Goal: Information Seeking & Learning: Compare options

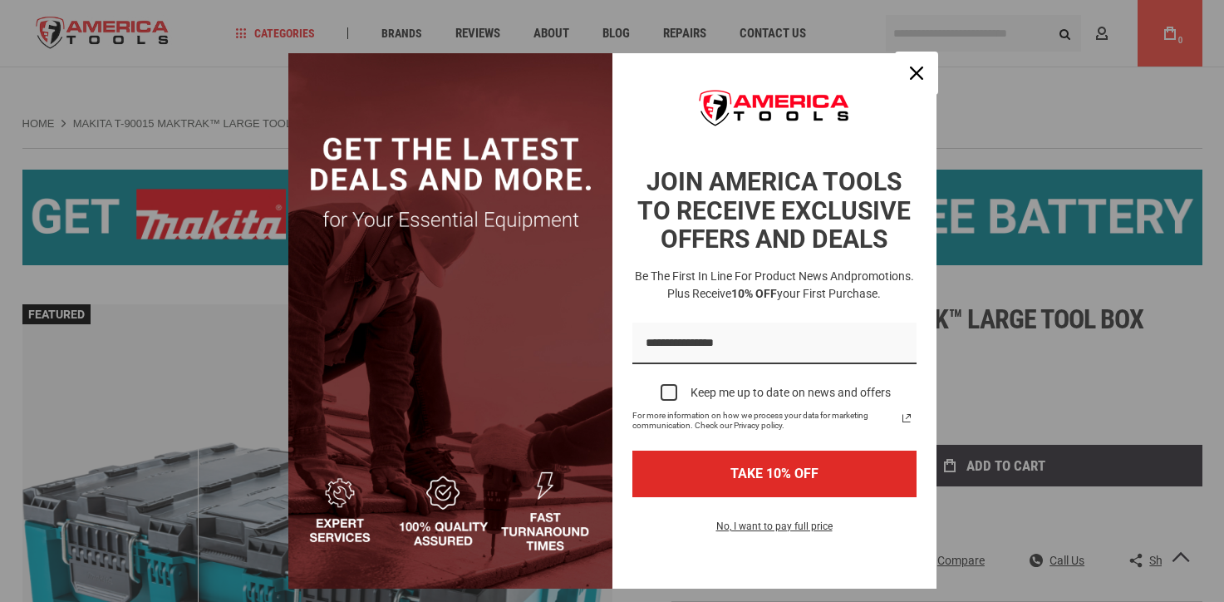
click at [910, 71] on icon "close icon" at bounding box center [916, 72] width 13 height 13
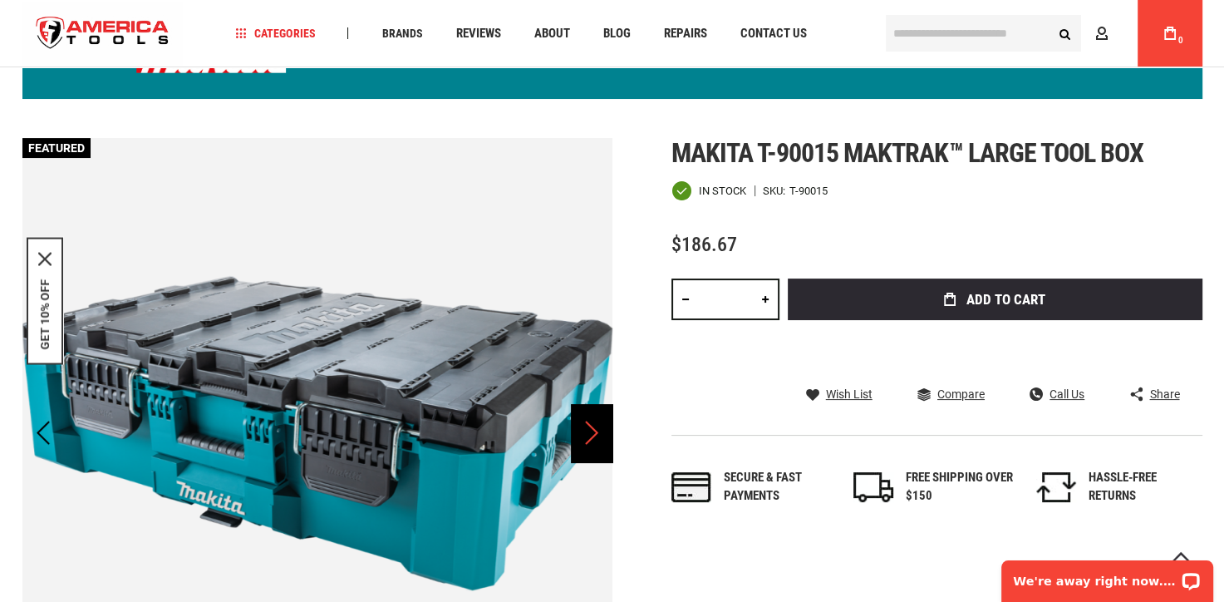
click at [589, 426] on div "Next" at bounding box center [592, 433] width 42 height 58
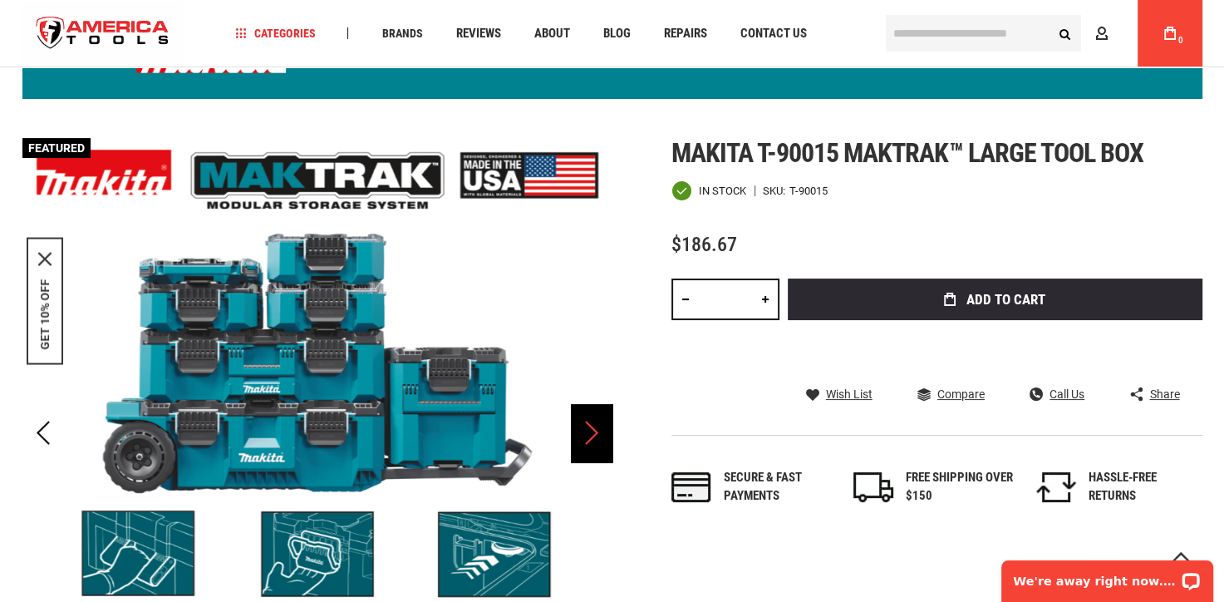
click at [589, 426] on div "Next" at bounding box center [592, 433] width 42 height 58
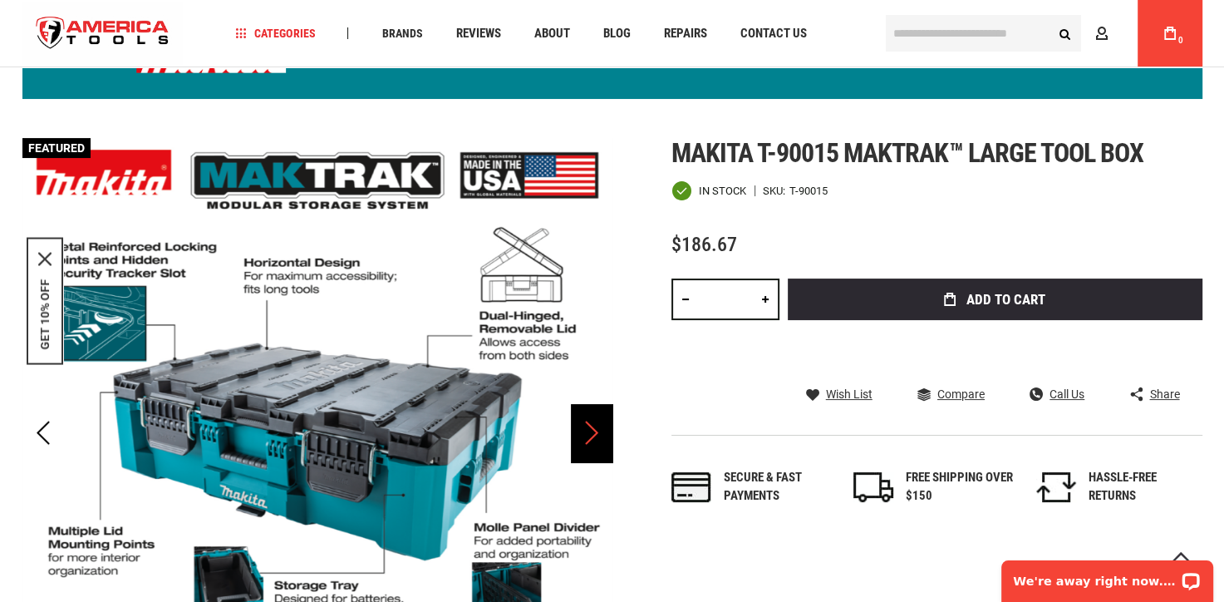
click at [589, 426] on div "Next" at bounding box center [592, 433] width 42 height 58
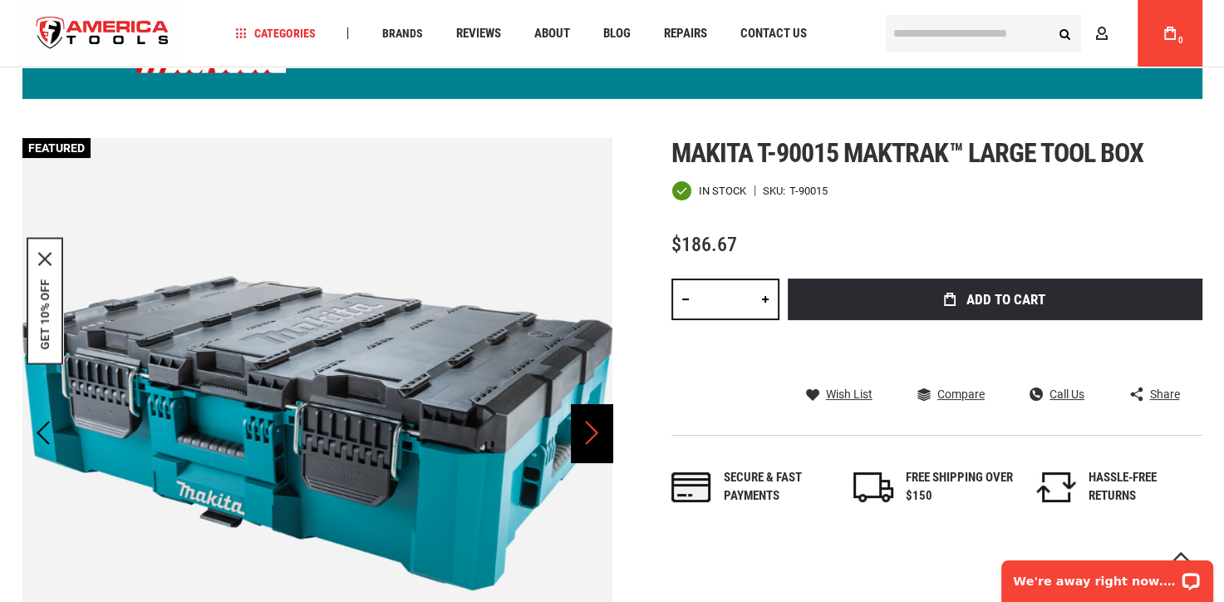
click at [589, 426] on div "Next" at bounding box center [592, 433] width 42 height 58
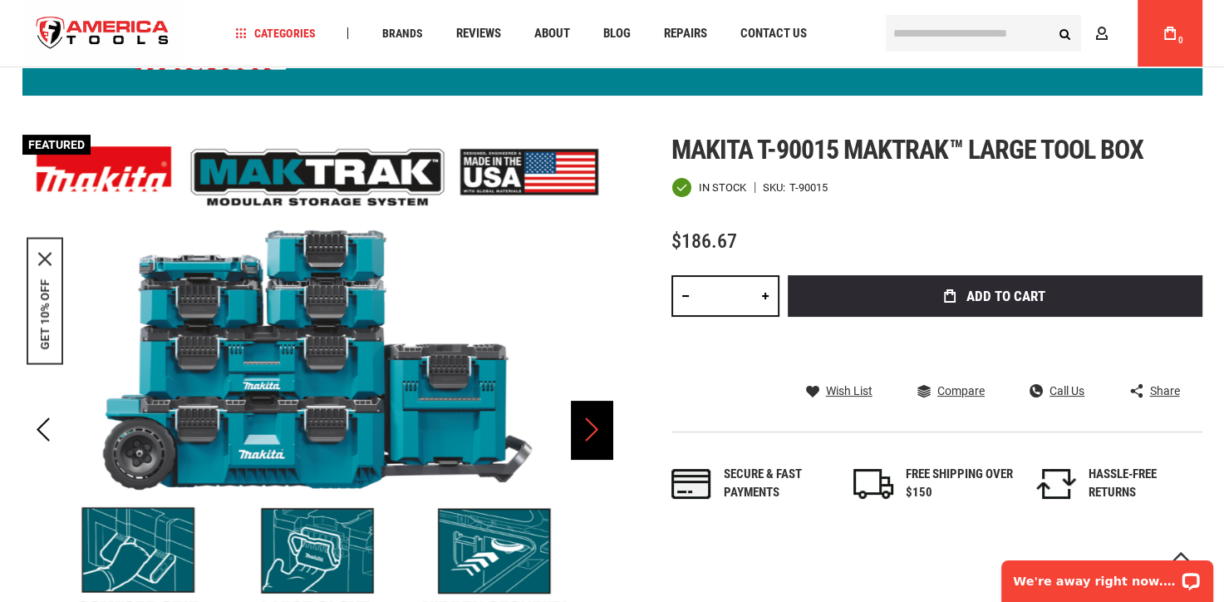
scroll to position [166, 0]
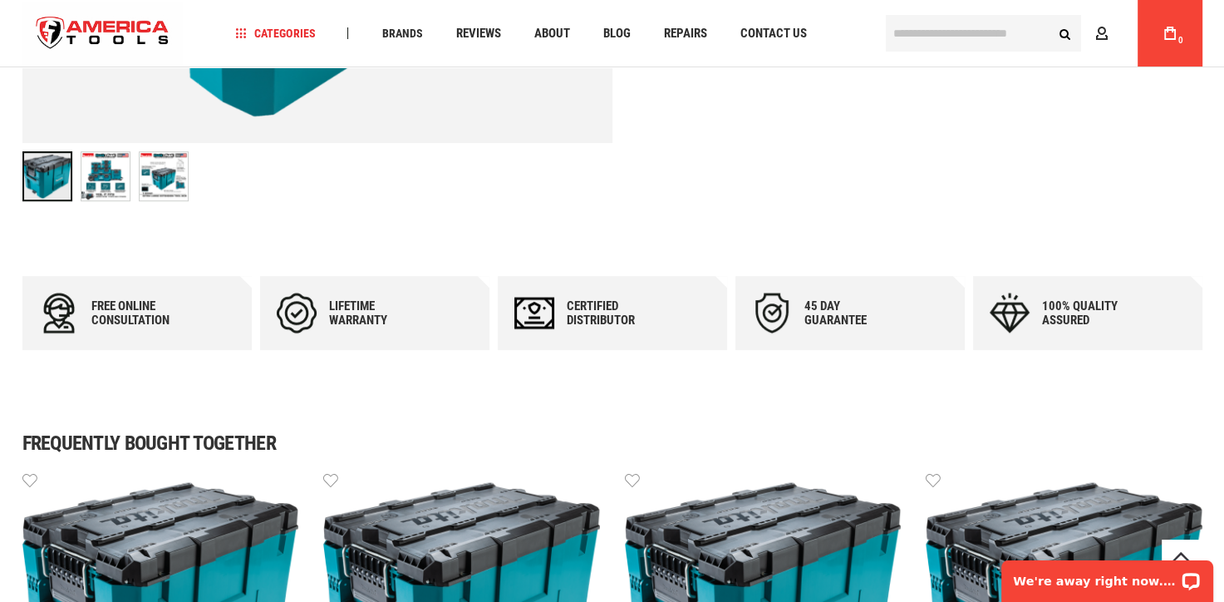
scroll to position [763, 0]
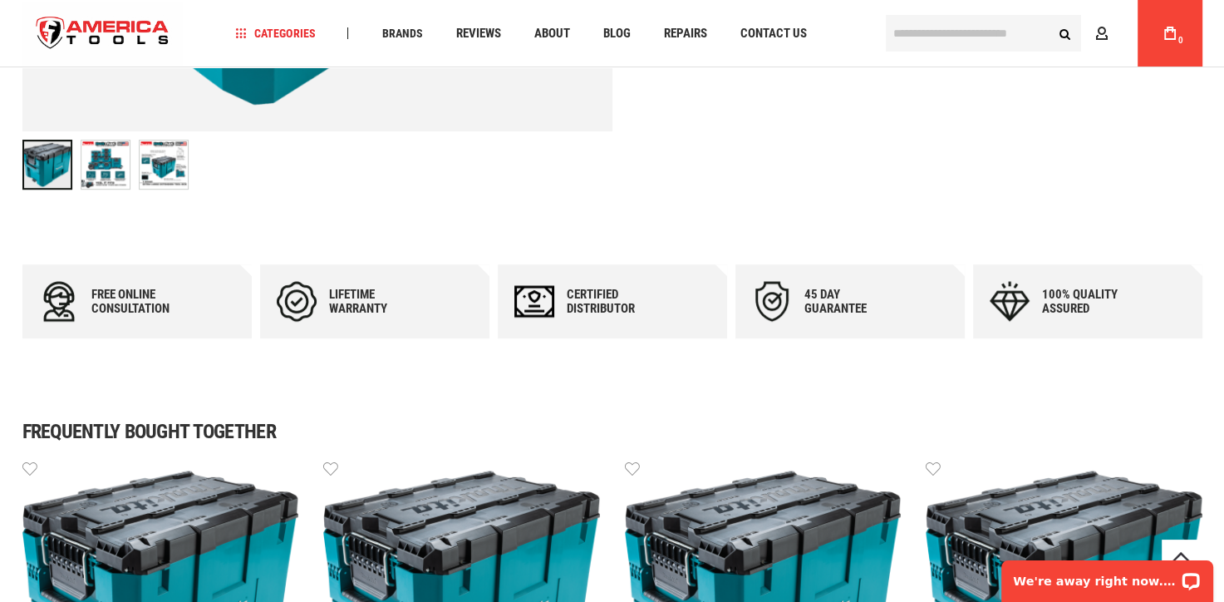
click at [160, 160] on img "MAKITA T-90021 MAKTRAK™ EXTRA LARGE EXTENSION TOOL BOX" at bounding box center [164, 164] width 48 height 48
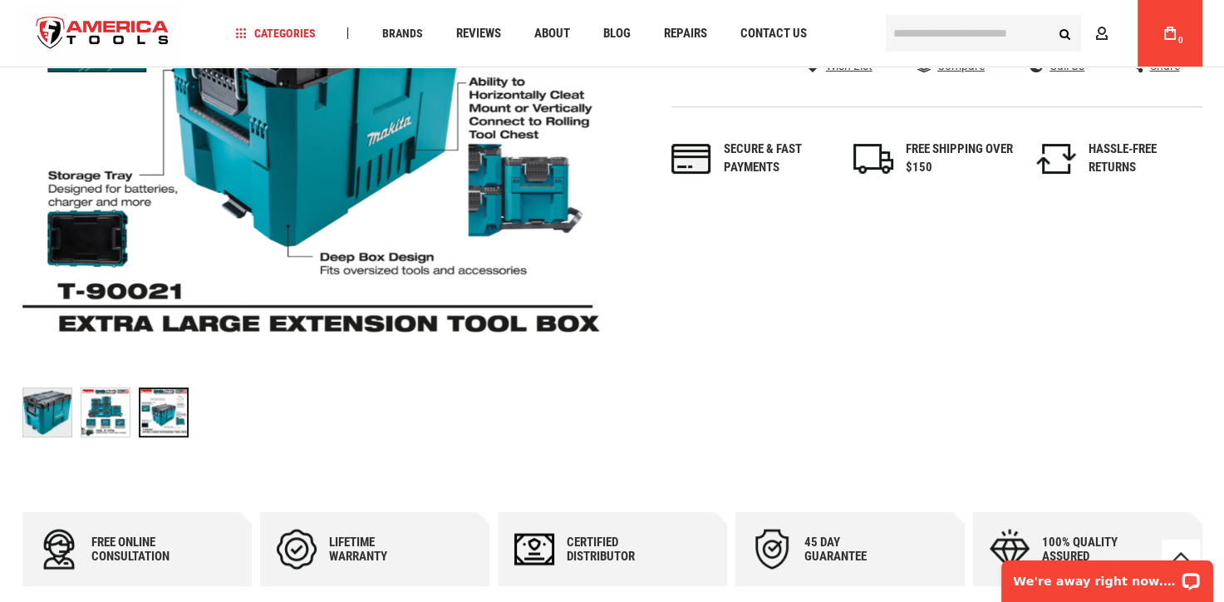
scroll to position [514, 0]
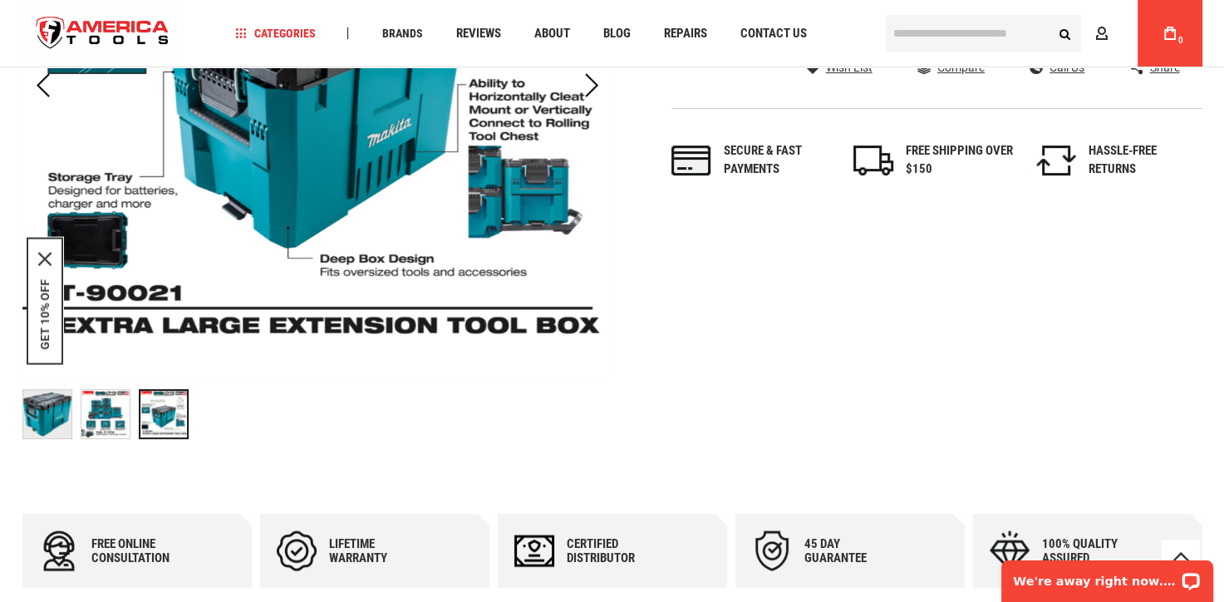
click at [164, 404] on div at bounding box center [164, 414] width 50 height 50
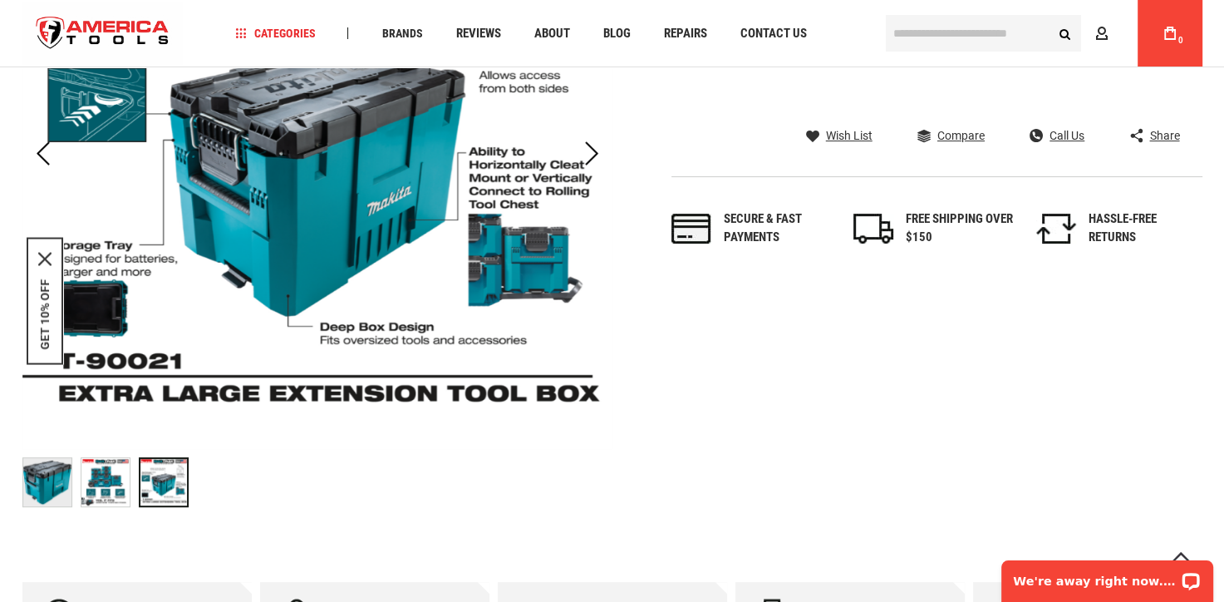
scroll to position [347, 0]
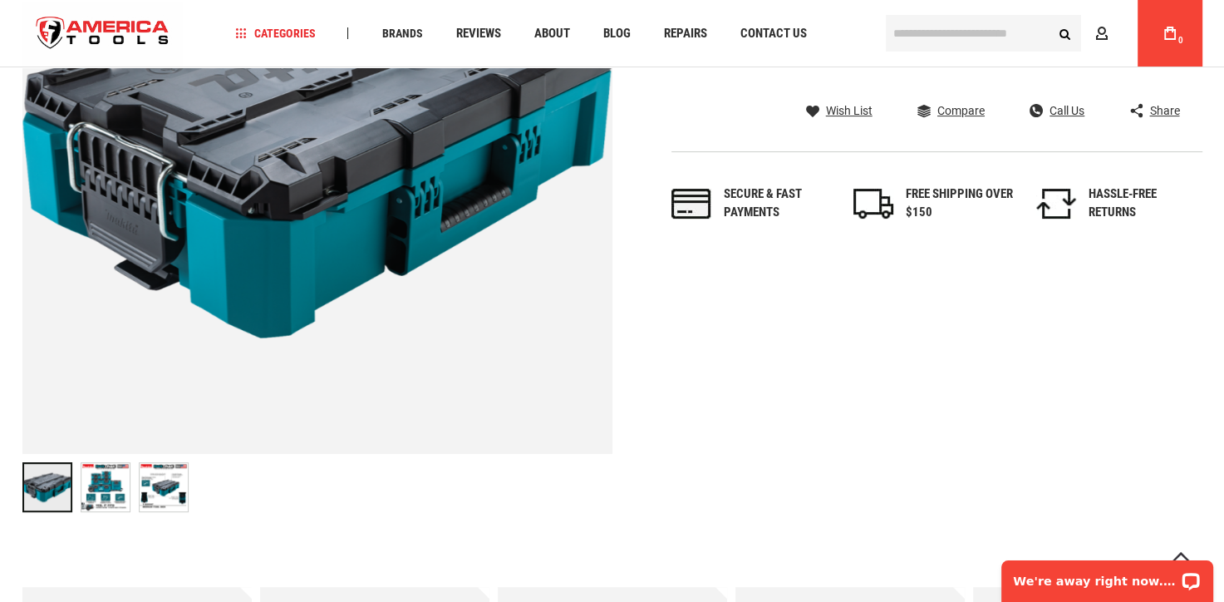
scroll to position [431, 0]
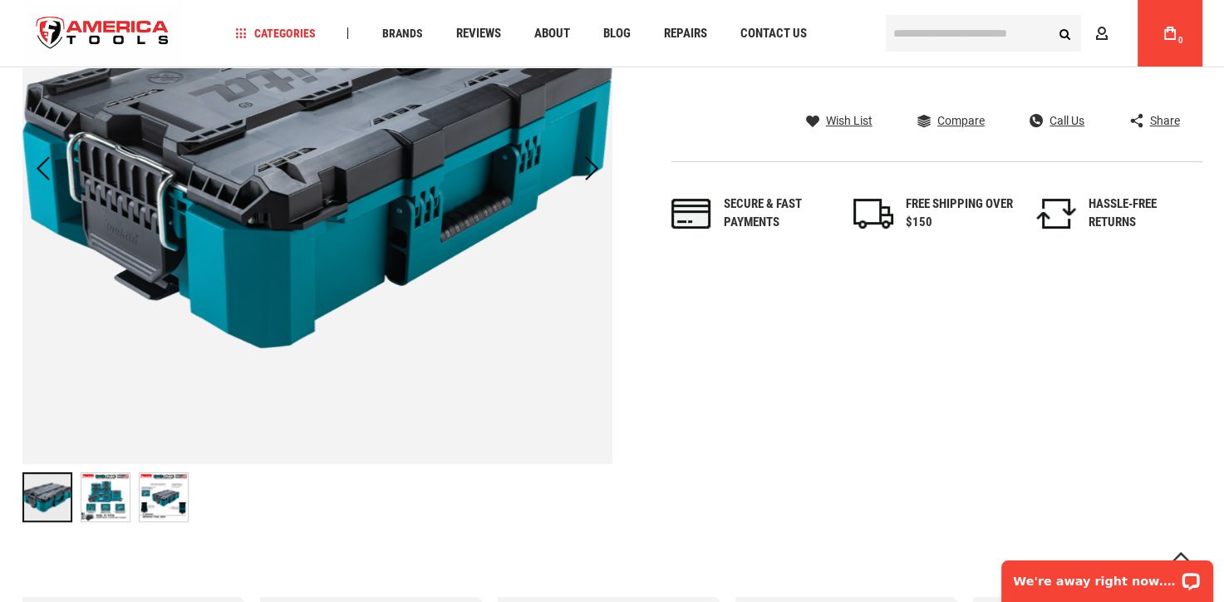
click at [176, 504] on img "MAKITA T-90037 MAKTRAK™ MEDIUM TOOL BOX" at bounding box center [164, 497] width 48 height 48
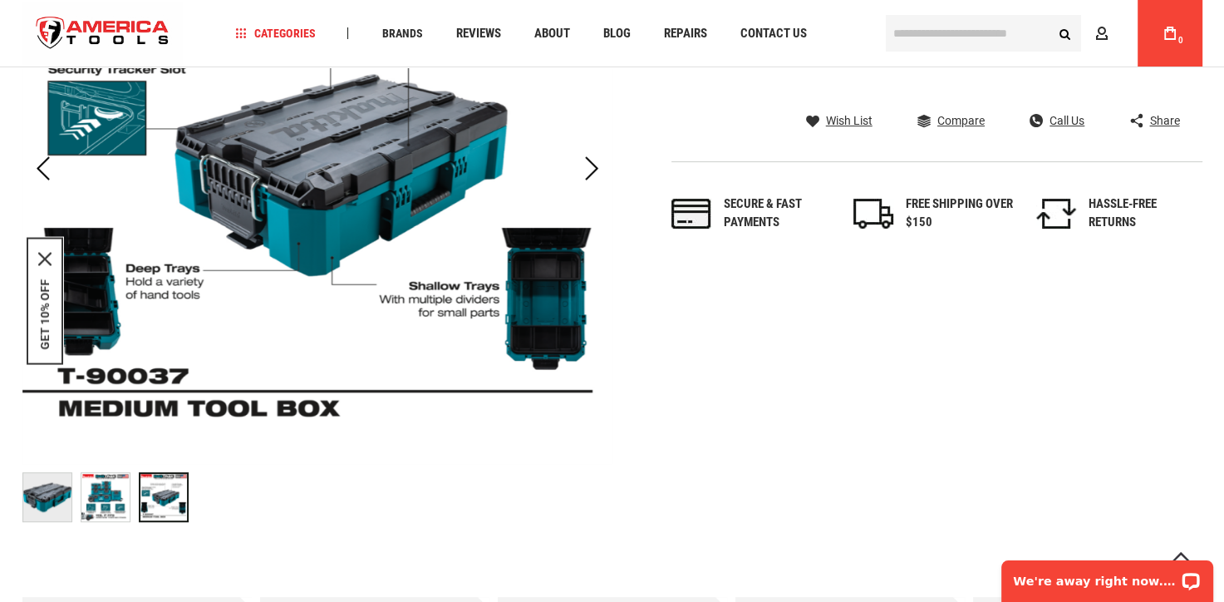
click at [98, 504] on img "MAKITA T-90037 MAKTRAK™ MEDIUM TOOL BOX" at bounding box center [105, 497] width 48 height 48
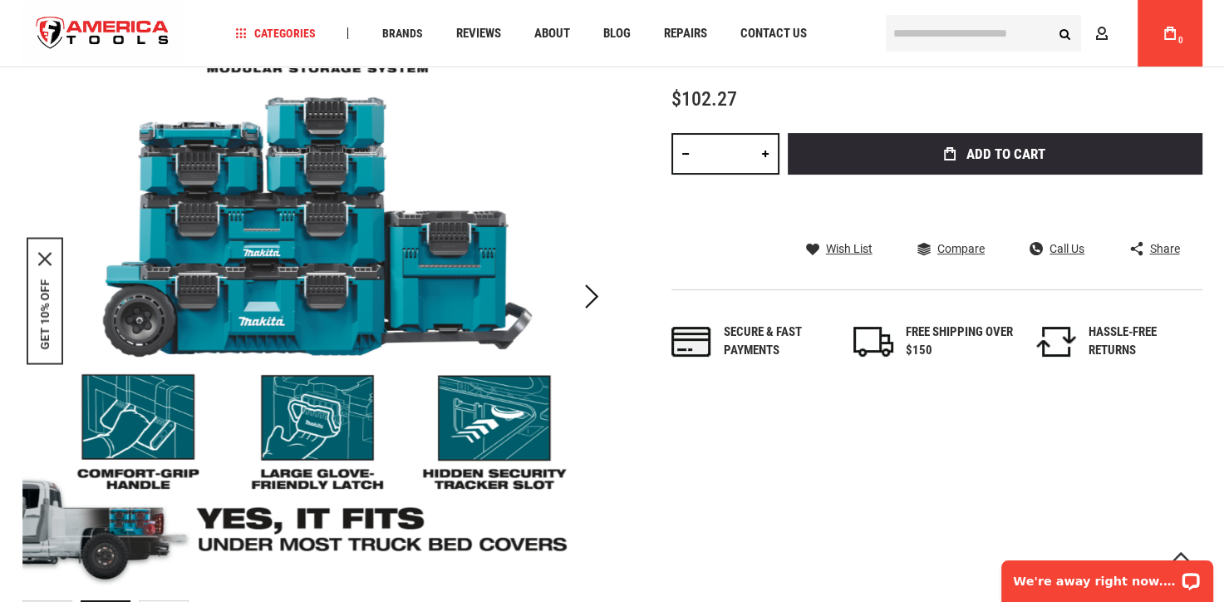
scroll to position [264, 0]
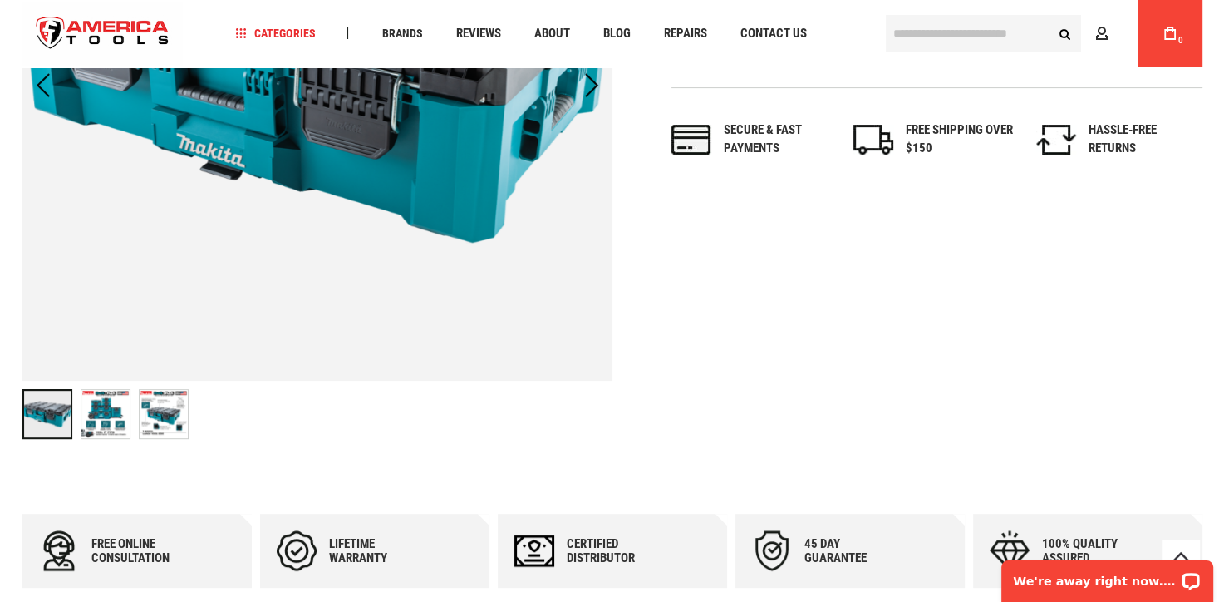
click at [169, 412] on img "MAKITA T-90015 MAKTRAK™ LARGE TOOL BOX" at bounding box center [164, 414] width 48 height 48
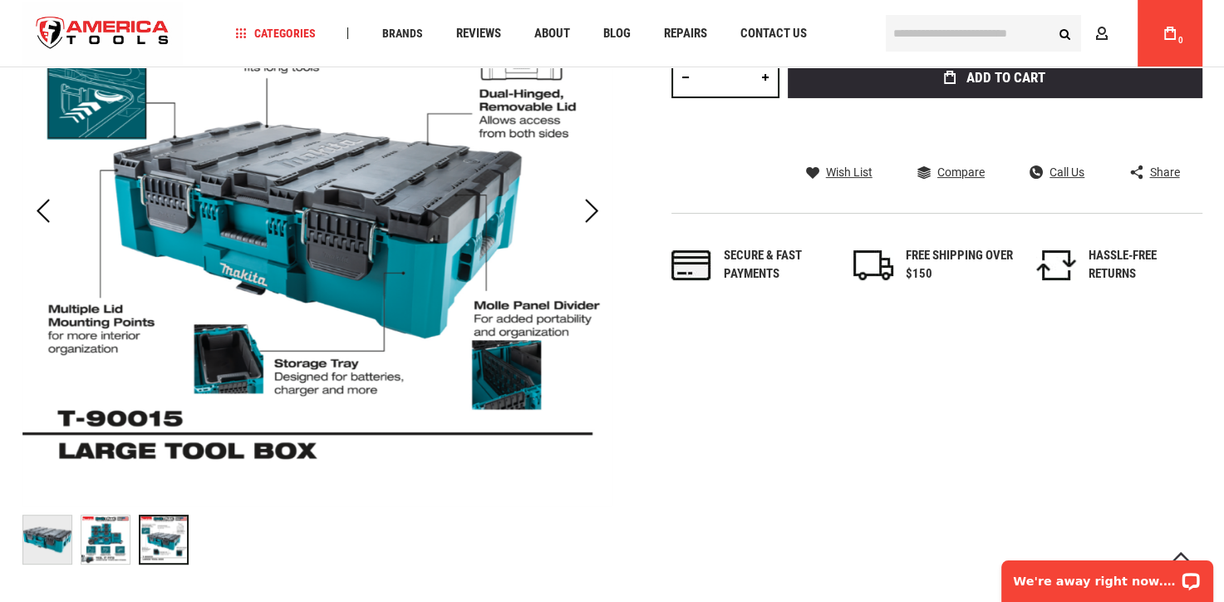
scroll to position [347, 0]
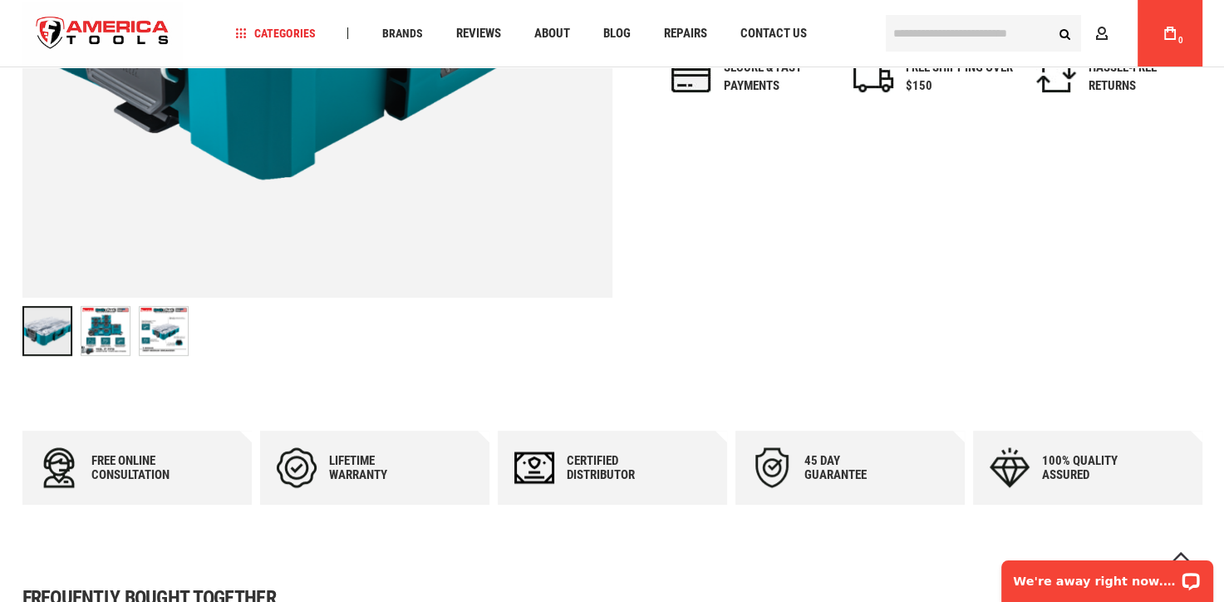
click at [160, 331] on img "MAKITA T-90043 MAKTRAK™ DEEP MEDIUM ORGANIZER" at bounding box center [164, 331] width 48 height 48
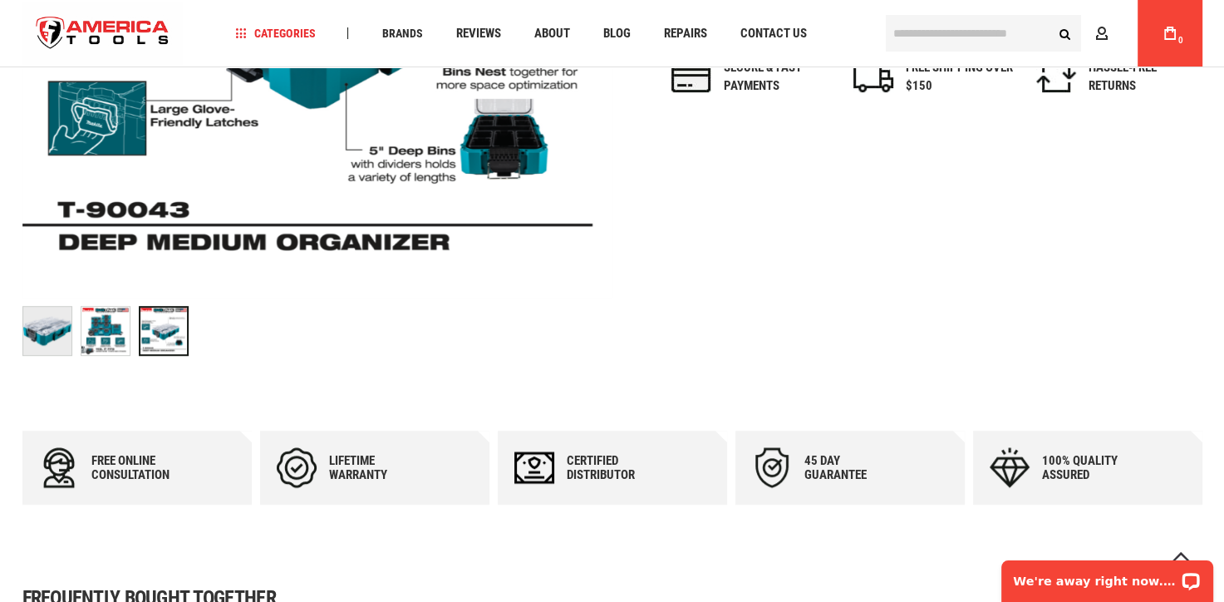
scroll to position [347, 0]
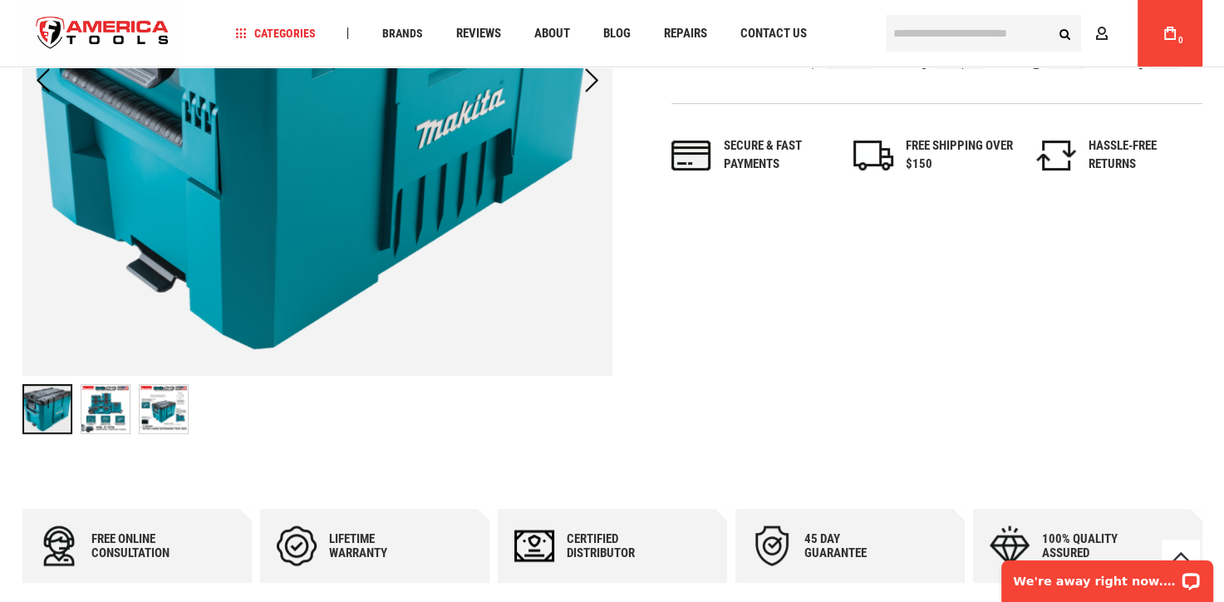
scroll to position [582, 0]
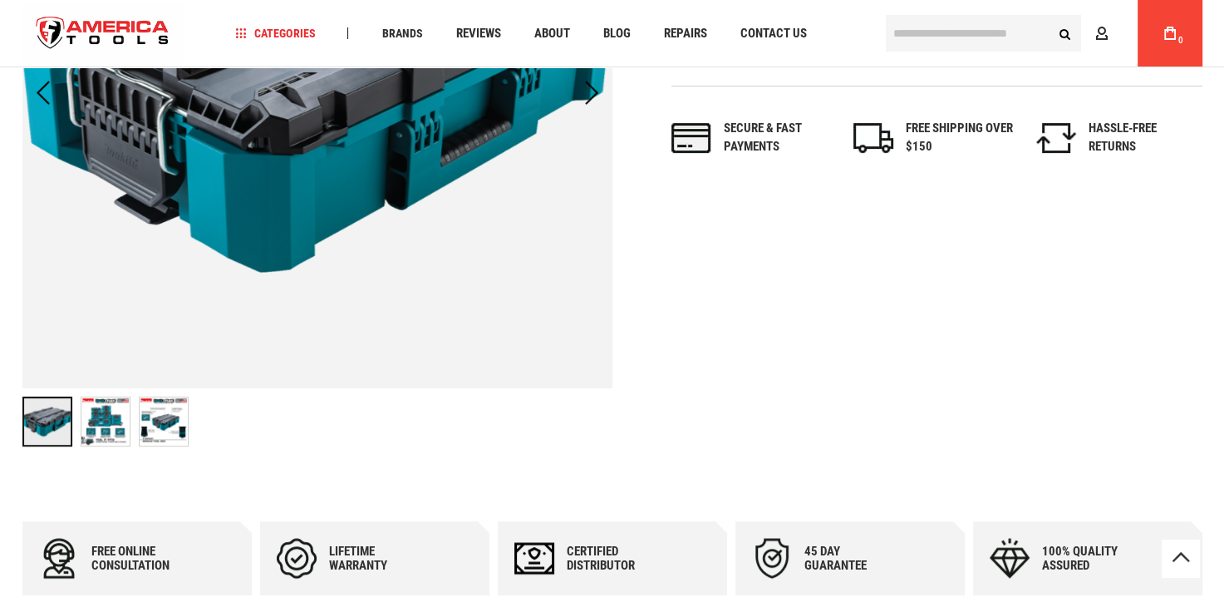
scroll to position [514, 0]
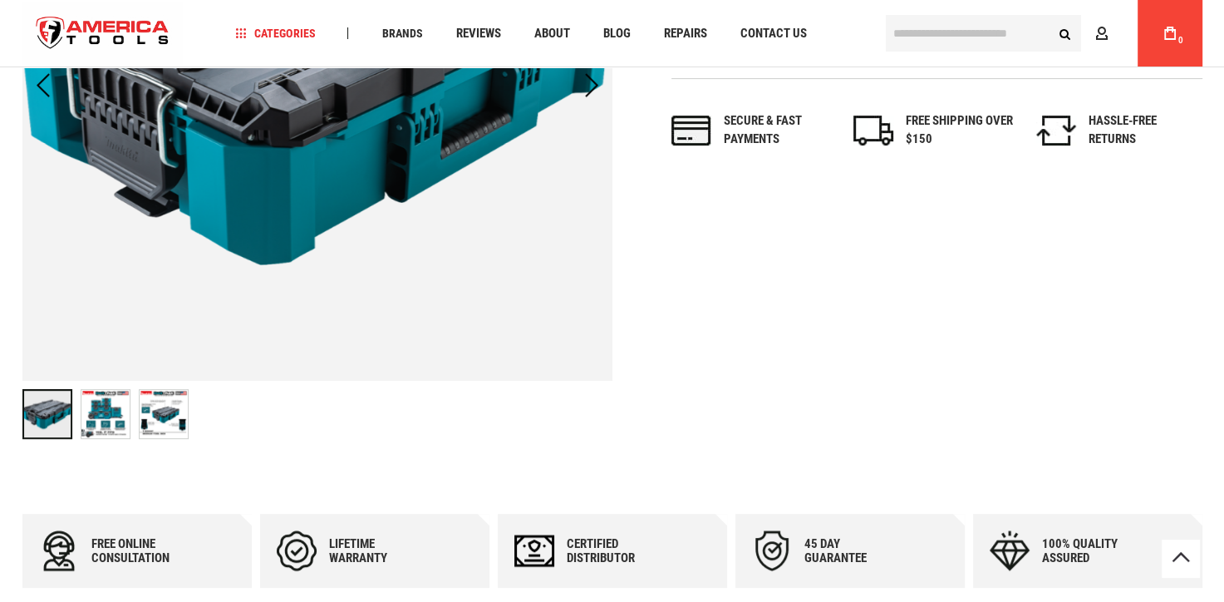
click at [161, 409] on img "MAKITA T-90037 MAKTRAK™ MEDIUM TOOL BOX" at bounding box center [164, 414] width 48 height 48
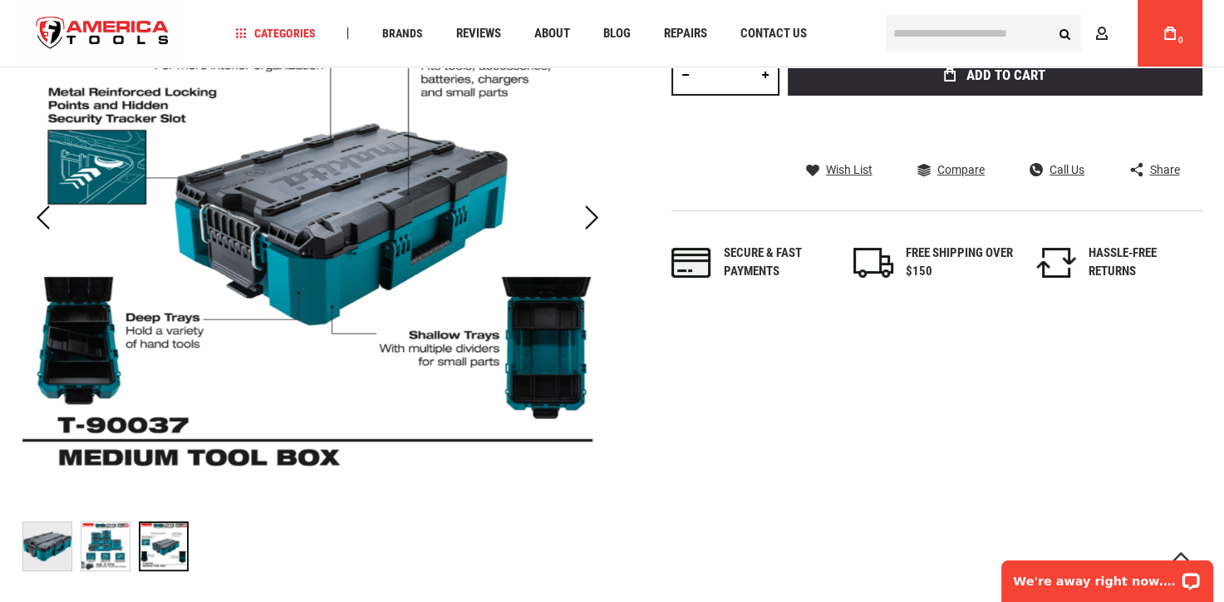
scroll to position [347, 0]
